Goal: Transaction & Acquisition: Download file/media

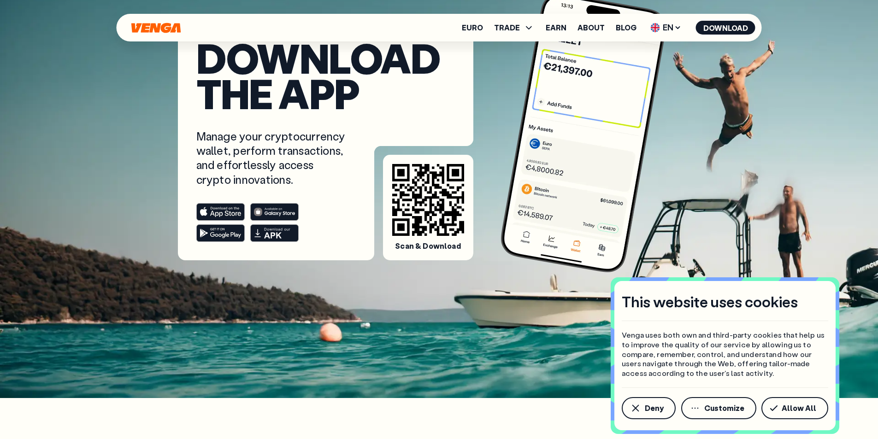
click at [443, 226] on icon at bounding box center [428, 200] width 72 height 72
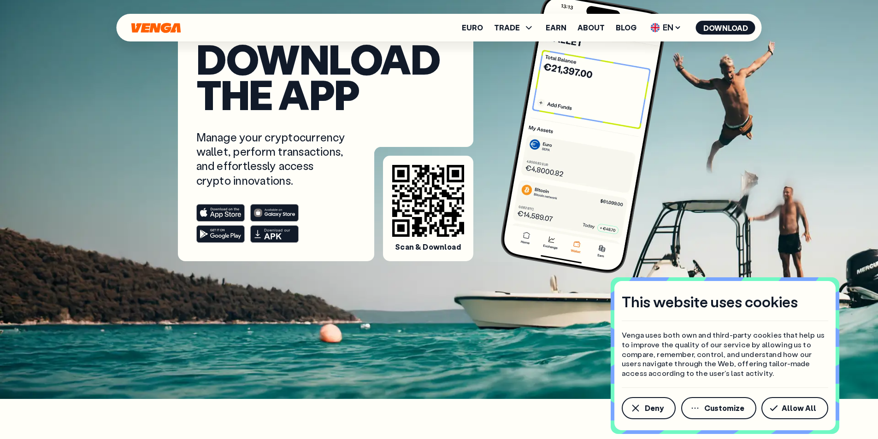
scroll to position [92, 0]
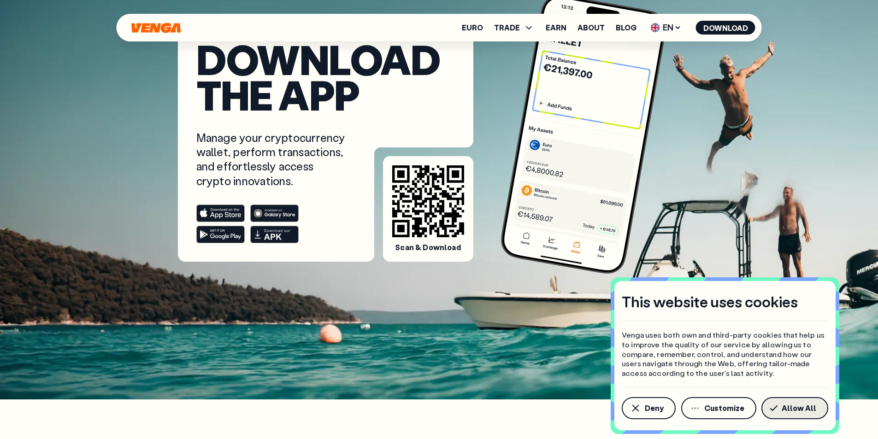
click at [787, 407] on span "Allow All" at bounding box center [799, 408] width 35 height 7
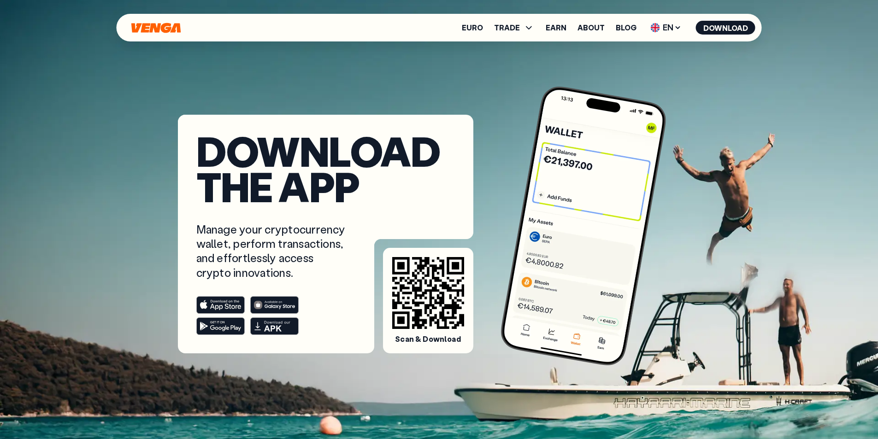
scroll to position [0, 0]
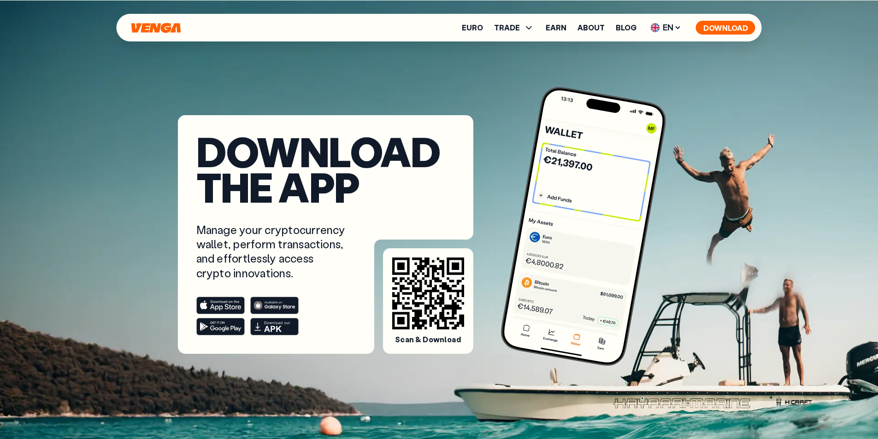
click at [727, 27] on button "Download" at bounding box center [725, 28] width 59 height 14
click at [707, 24] on button "Download" at bounding box center [725, 28] width 59 height 14
click at [714, 29] on button "Download" at bounding box center [725, 28] width 59 height 14
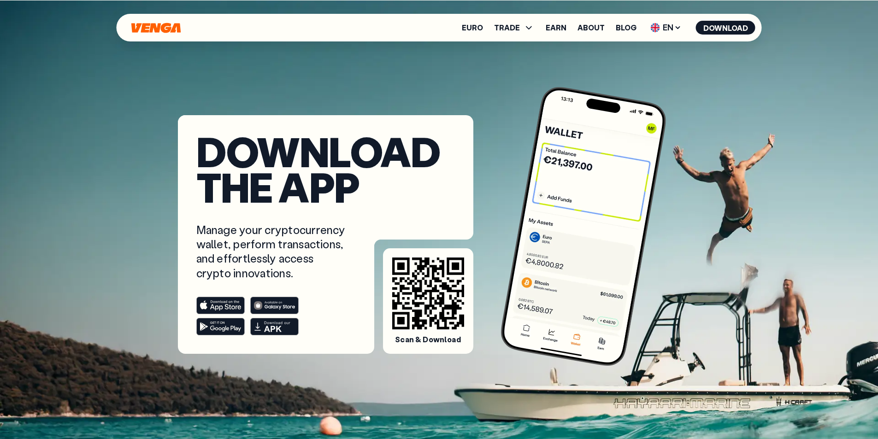
click at [276, 333] on rect at bounding box center [274, 326] width 48 height 17
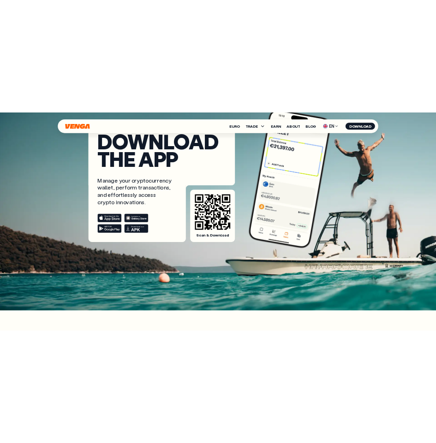
scroll to position [92, 0]
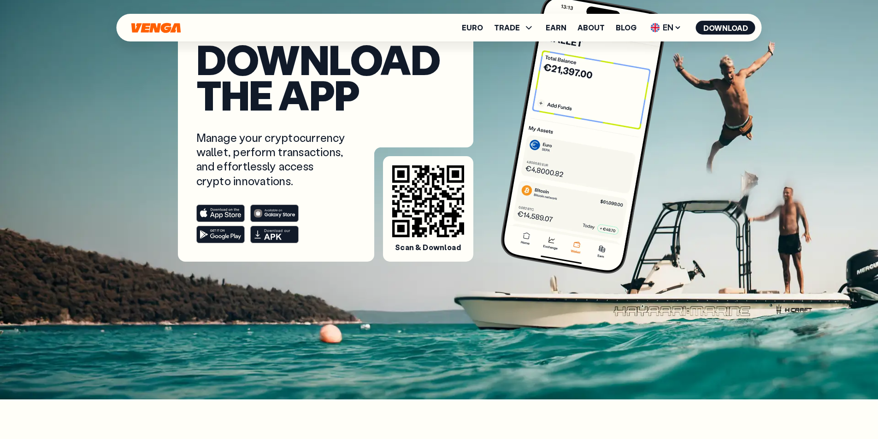
click at [269, 216] on icon at bounding box center [280, 213] width 30 height 8
click at [235, 236] on rect at bounding box center [220, 234] width 48 height 17
